Goal: Task Accomplishment & Management: Use online tool/utility

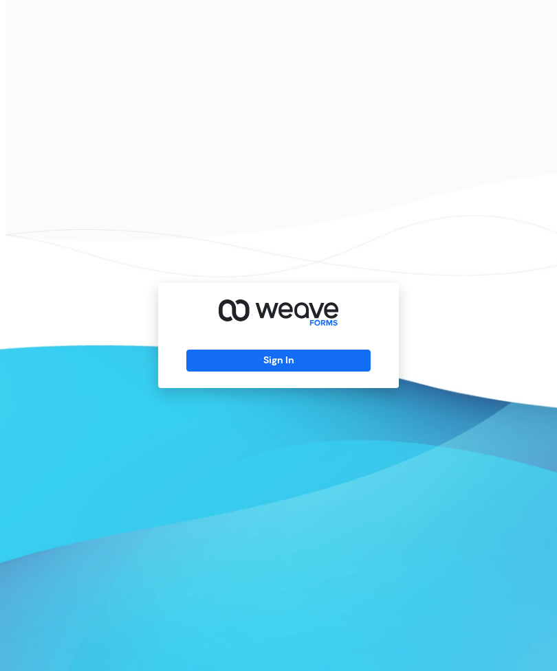
click at [325, 372] on button "Sign In" at bounding box center [278, 361] width 184 height 22
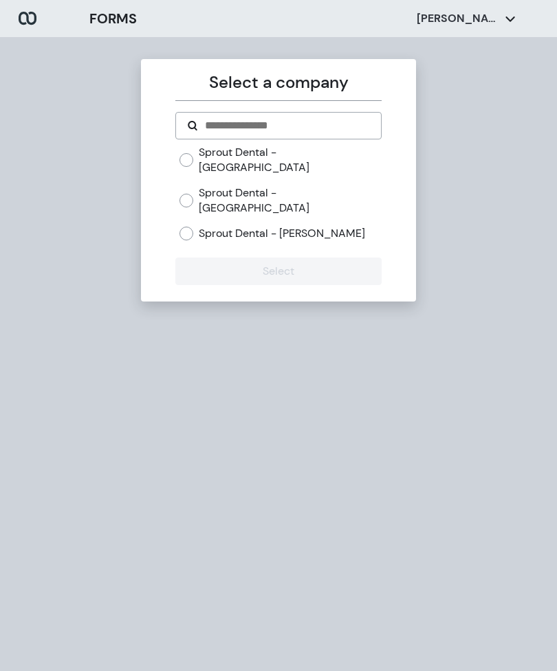
click at [212, 226] on label "Sprout Dental - [PERSON_NAME]" at bounding box center [282, 233] width 166 height 15
click at [234, 258] on button "Select" at bounding box center [277, 271] width 205 height 27
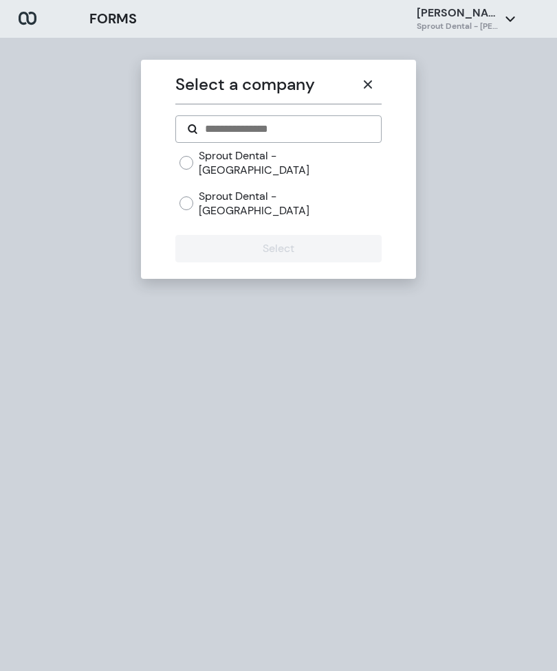
click at [365, 79] on icon "button" at bounding box center [367, 84] width 11 height 11
